Goal: Obtain resource: Obtain resource

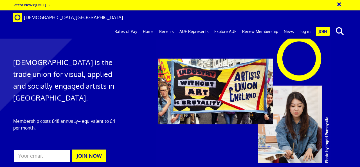
scroll to position [0, 1]
click at [302, 24] on link "Log in" at bounding box center [304, 31] width 17 height 14
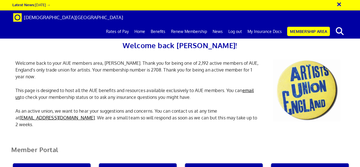
scroll to position [112, 0]
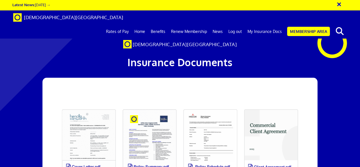
scroll to position [56, 0]
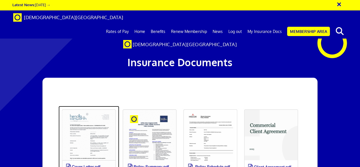
click at [103, 106] on link at bounding box center [88, 141] width 61 height 71
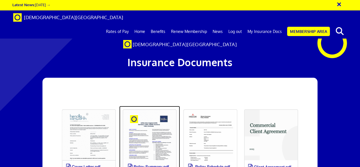
click at [157, 106] on link at bounding box center [149, 141] width 61 height 71
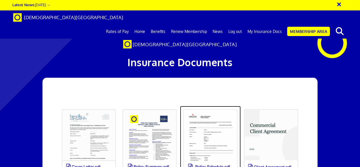
click at [206, 106] on link at bounding box center [210, 141] width 61 height 71
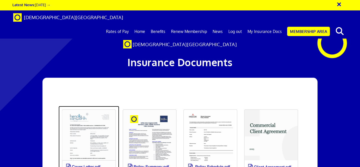
click at [99, 106] on link at bounding box center [88, 141] width 61 height 71
